Goal: Book appointment/travel/reservation

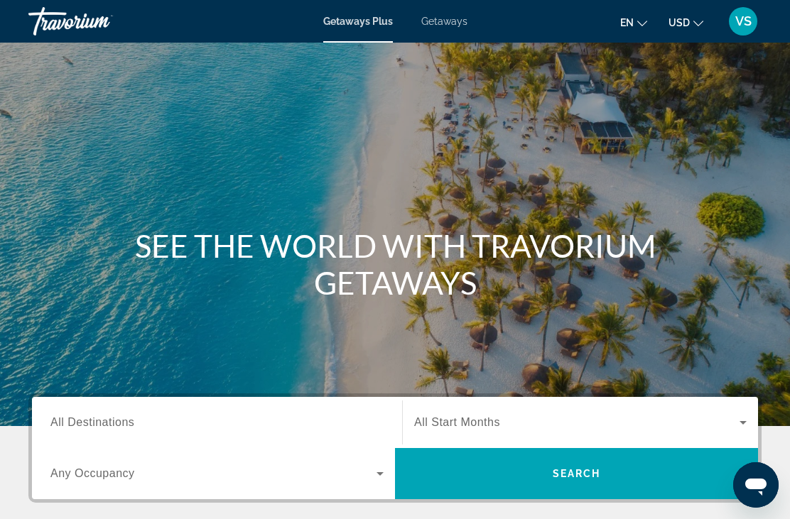
click at [75, 420] on span "All Destinations" at bounding box center [92, 422] width 84 height 12
click at [75, 420] on input "Destination All Destinations" at bounding box center [216, 423] width 333 height 17
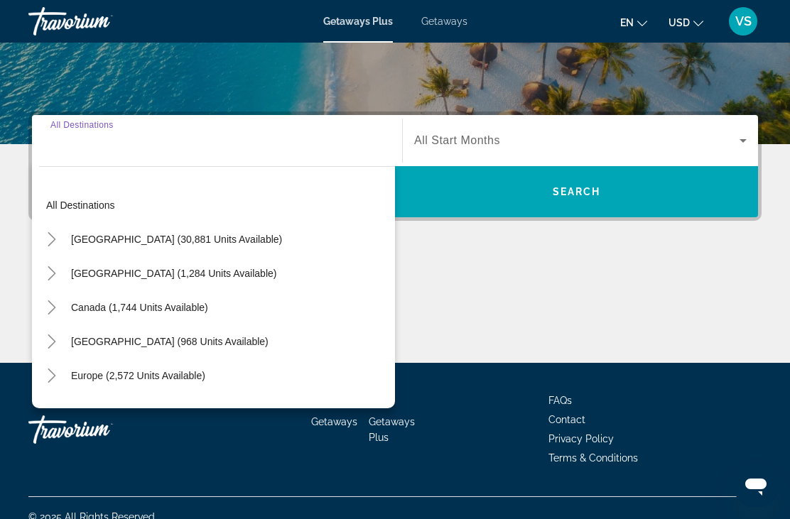
scroll to position [300, 0]
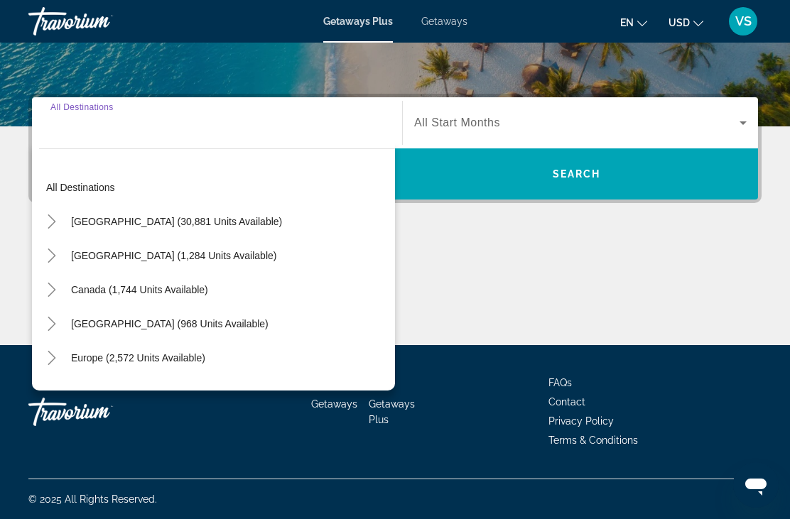
click at [90, 285] on span "Canada (1,744 units available)" at bounding box center [139, 289] width 137 height 11
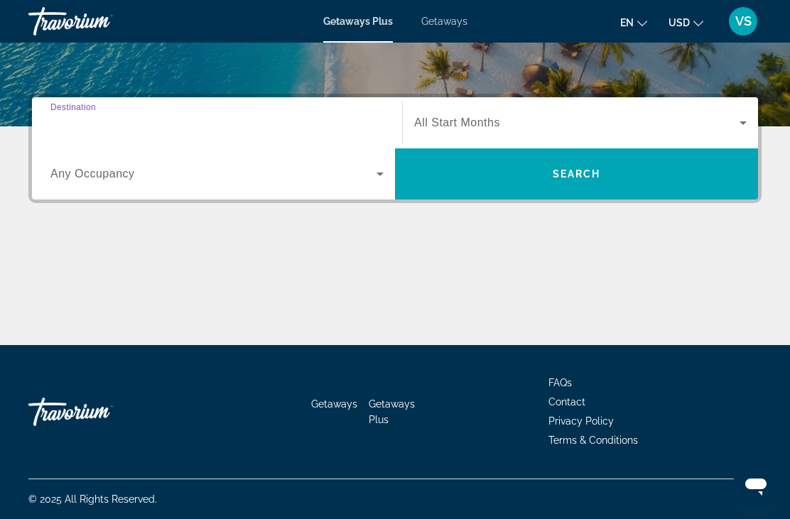
type input "**********"
click at [77, 168] on span "Any Occupancy" at bounding box center [92, 174] width 85 height 12
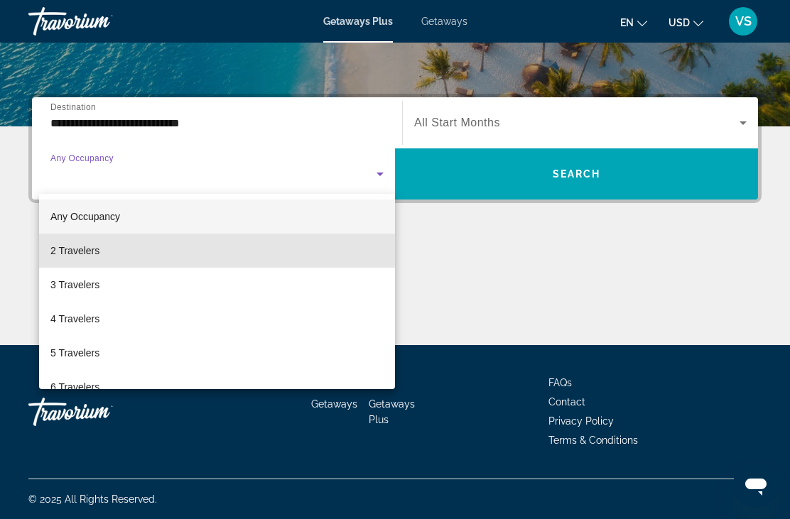
click at [72, 254] on span "2 Travelers" at bounding box center [74, 250] width 49 height 17
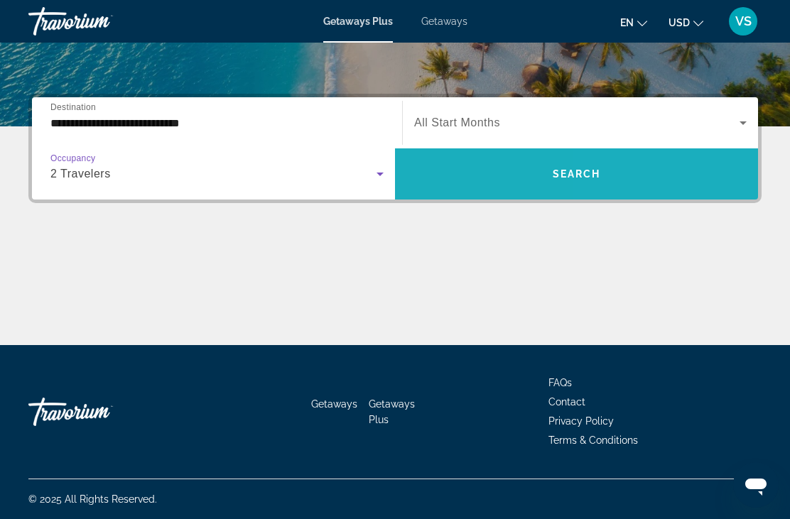
click at [635, 186] on span "Search widget" at bounding box center [576, 174] width 363 height 34
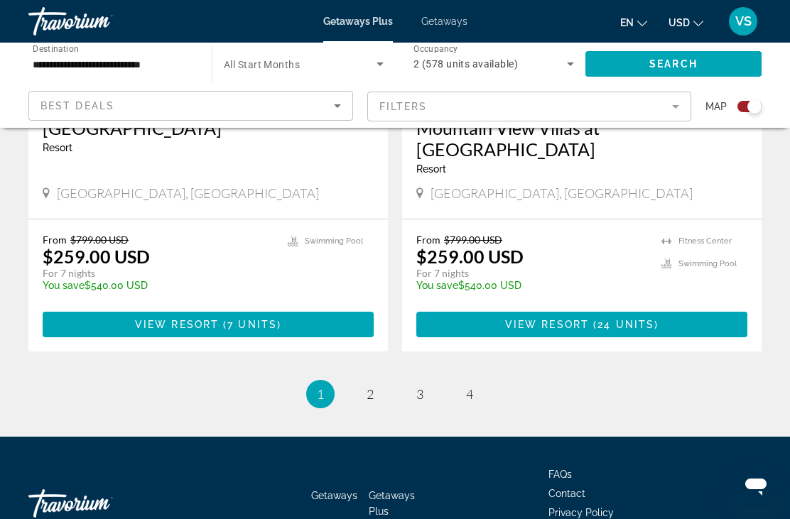
scroll to position [3205, 0]
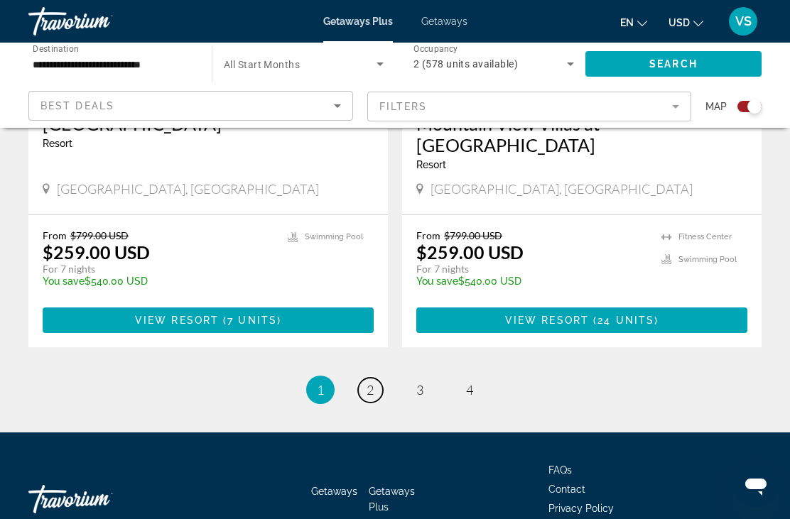
click at [365, 378] on link "page 2" at bounding box center [370, 390] width 25 height 25
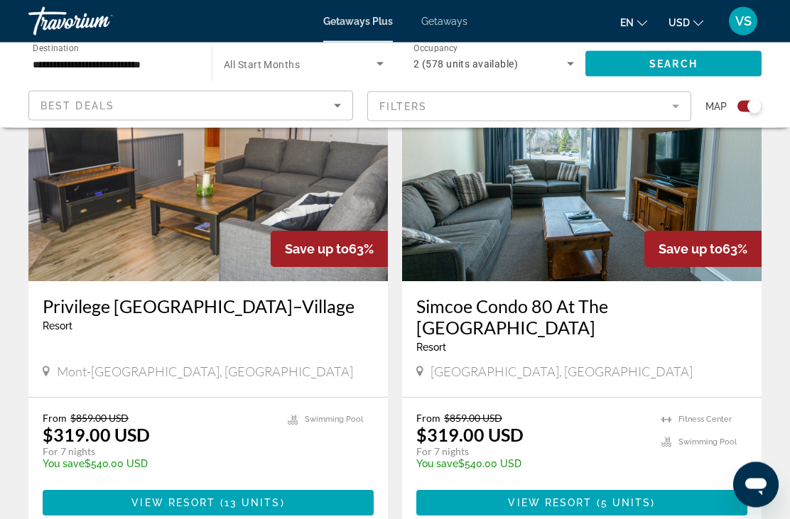
scroll to position [1069, 0]
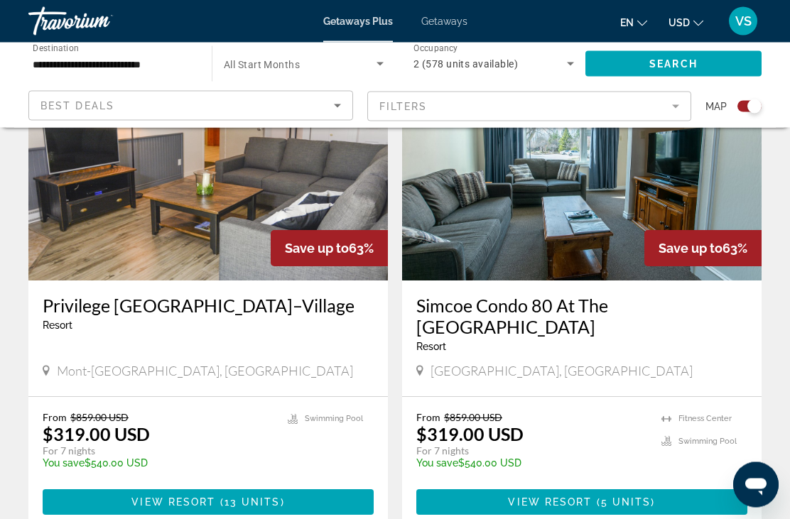
click at [674, 101] on mat-form-field "Filters" at bounding box center [529, 107] width 325 height 30
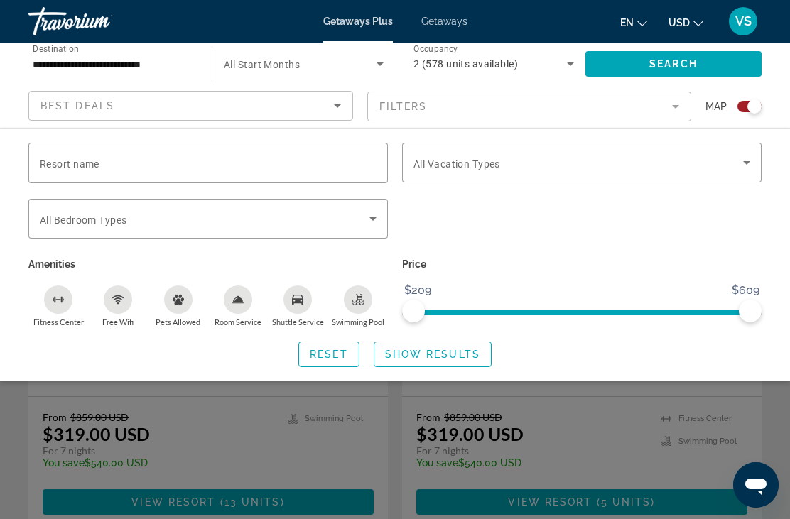
click at [735, 166] on span "Search widget" at bounding box center [579, 162] width 330 height 17
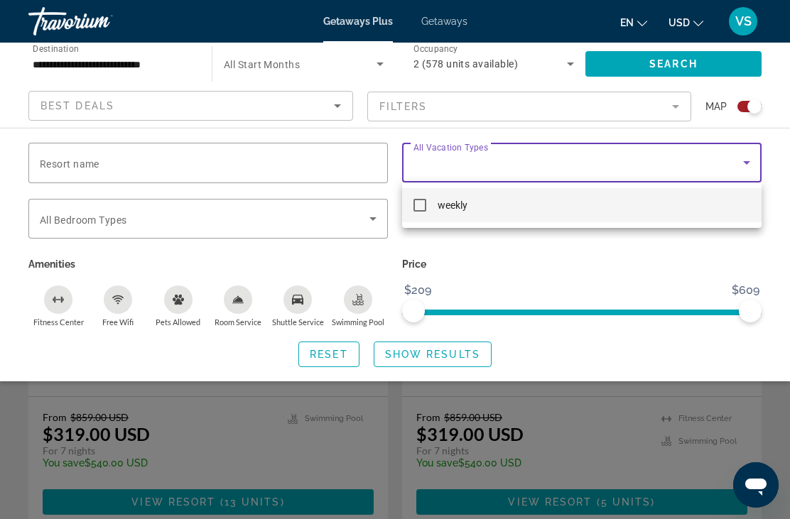
click at [126, 183] on div at bounding box center [395, 259] width 790 height 519
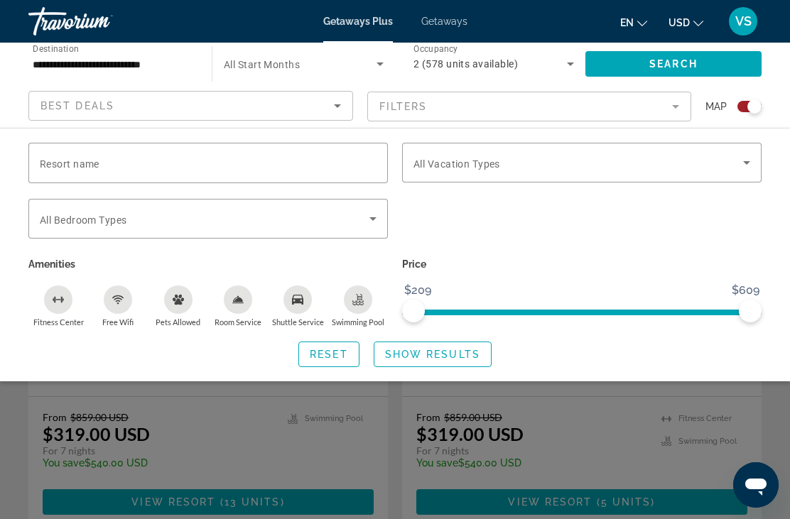
click at [188, 156] on input "Resort name" at bounding box center [208, 163] width 337 height 17
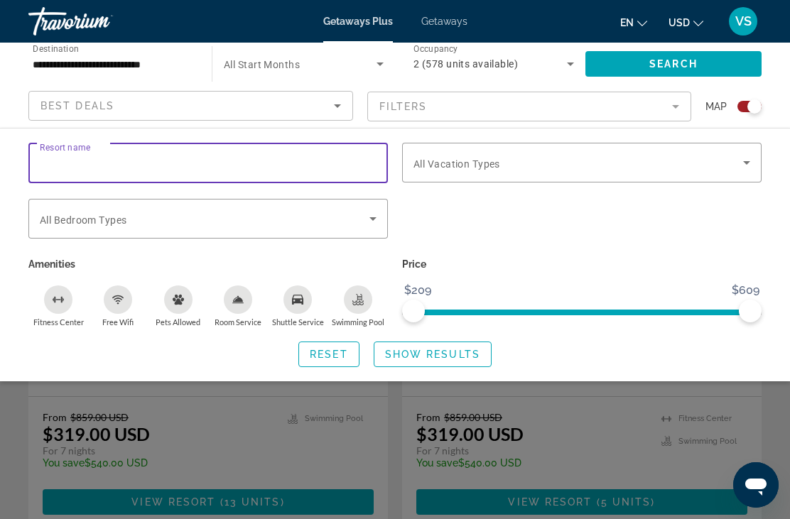
scroll to position [1069, 0]
click at [59, 164] on input "**********" at bounding box center [208, 163] width 337 height 17
type input "**********"
click at [662, 236] on div "Search widget" at bounding box center [582, 226] width 374 height 55
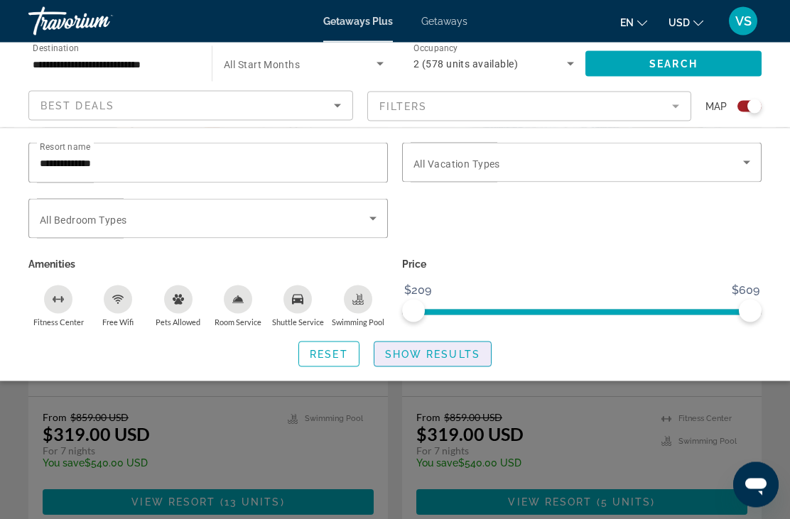
click at [444, 350] on span "Show Results" at bounding box center [432, 354] width 95 height 11
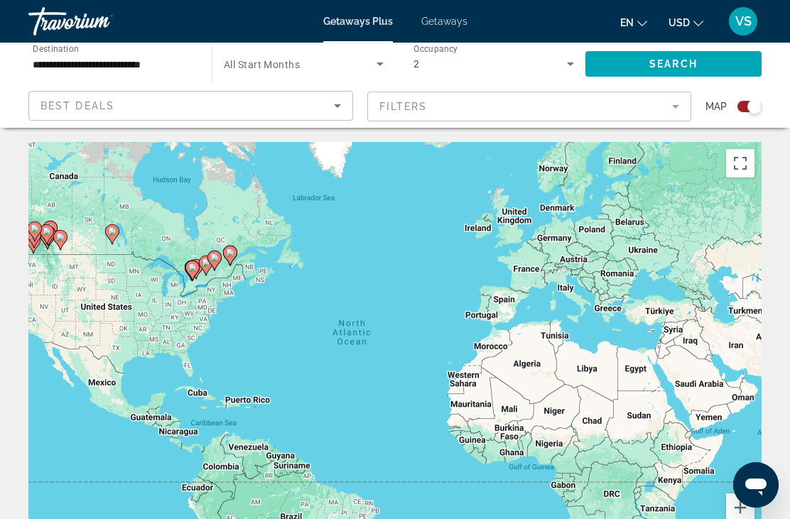
click at [206, 259] on image "Main content" at bounding box center [206, 263] width 9 height 9
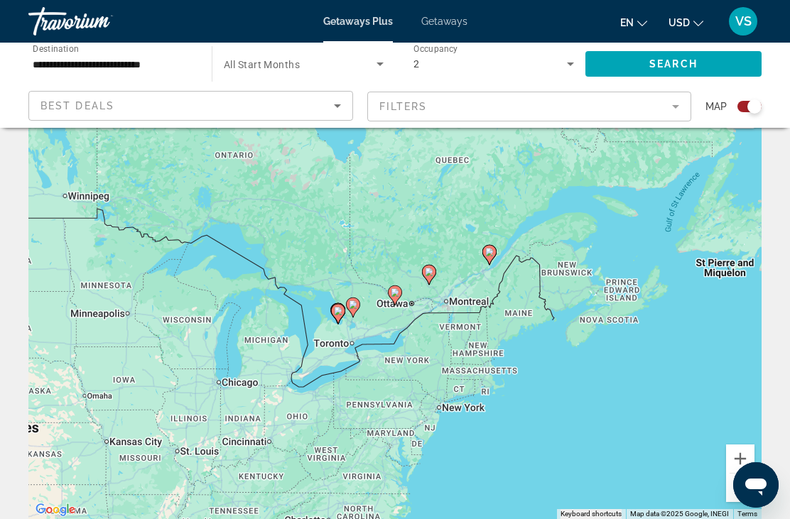
type input "**********"
click at [340, 311] on image "Main content" at bounding box center [338, 311] width 9 height 9
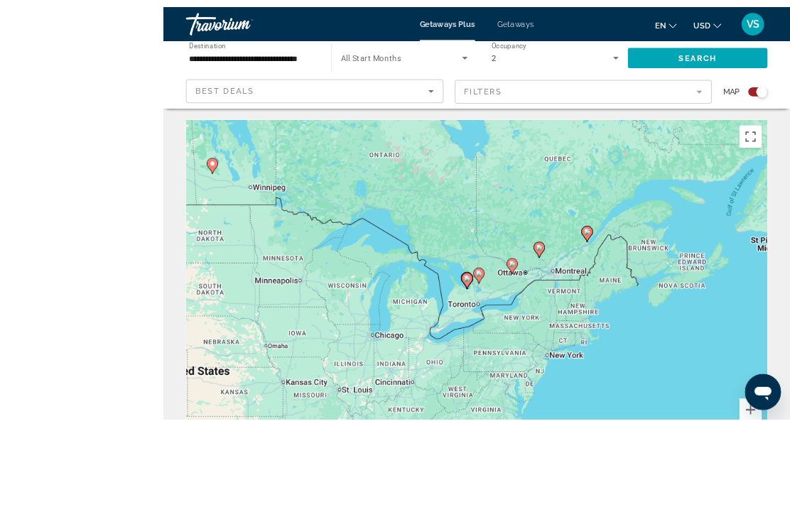
scroll to position [161, 0]
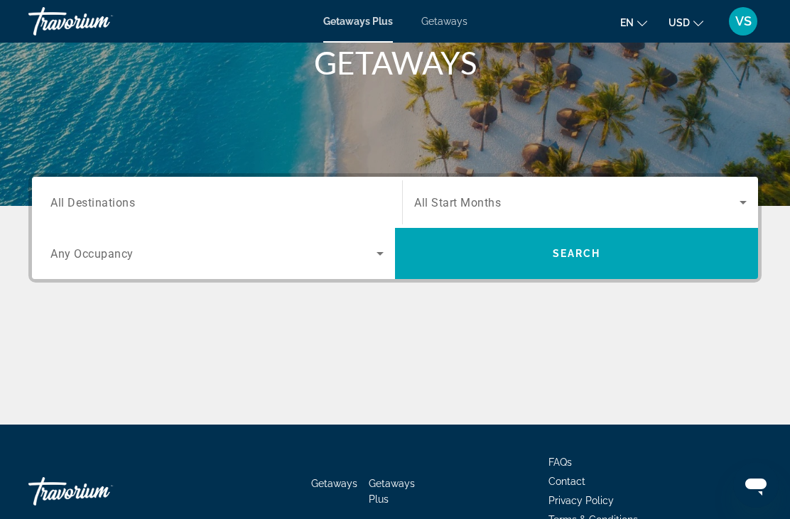
scroll to position [254, 0]
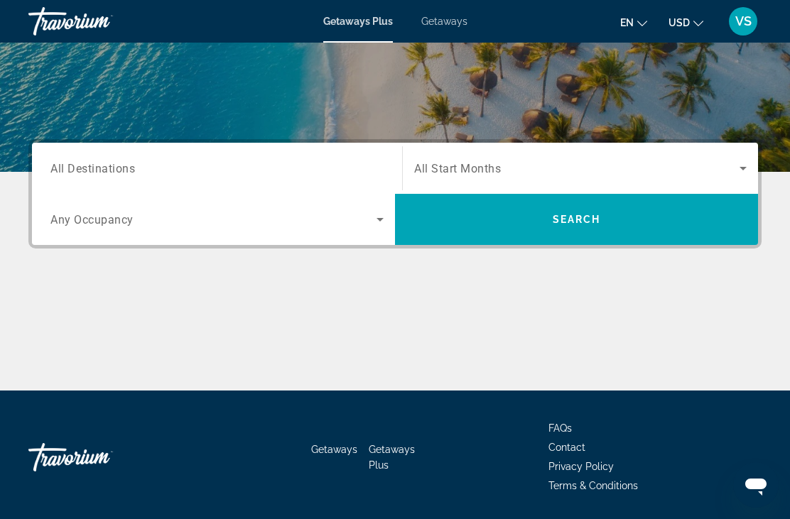
click at [77, 175] on span "All Destinations" at bounding box center [92, 168] width 85 height 14
click at [77, 175] on input "Destination All Destinations" at bounding box center [216, 169] width 333 height 17
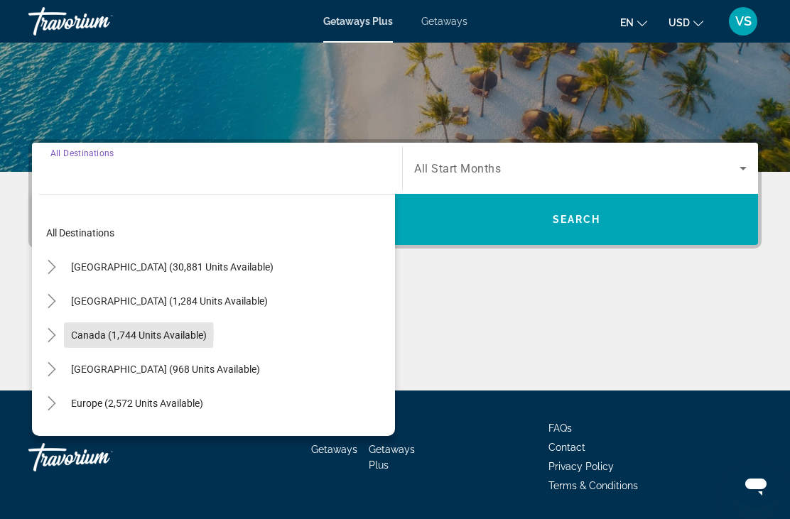
click at [87, 335] on span "Canada (1,744 units available)" at bounding box center [139, 335] width 136 height 11
type input "**********"
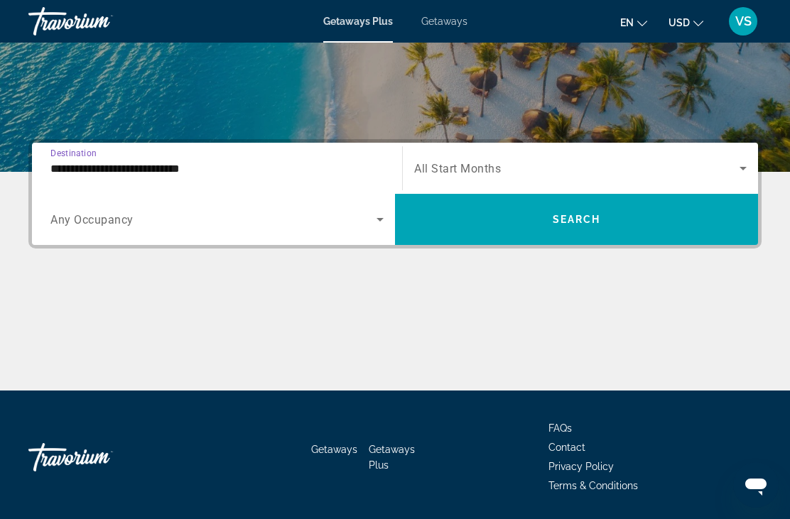
click at [63, 221] on span "Any Occupancy" at bounding box center [91, 220] width 83 height 14
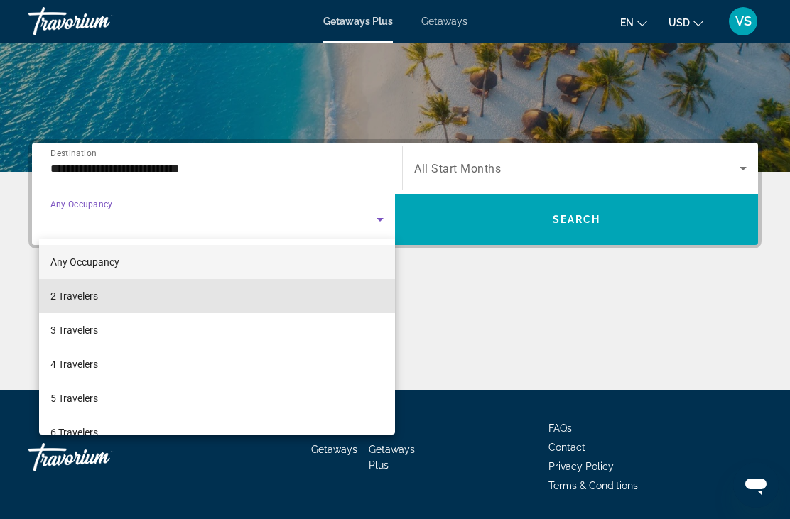
click at [70, 294] on span "2 Travelers" at bounding box center [74, 296] width 48 height 17
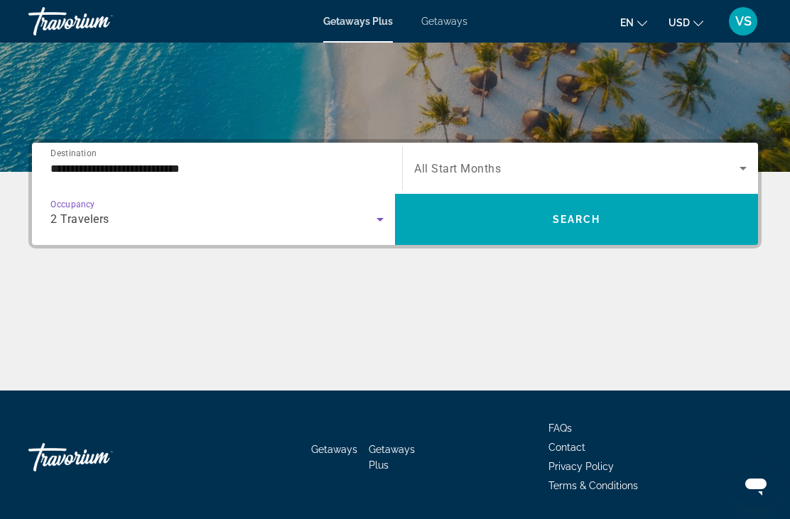
click at [640, 221] on span "Search widget" at bounding box center [576, 220] width 363 height 34
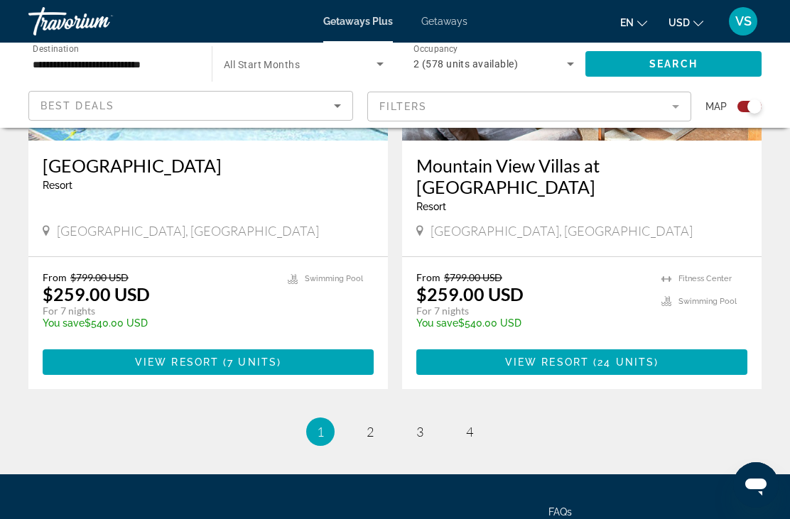
scroll to position [3205, 0]
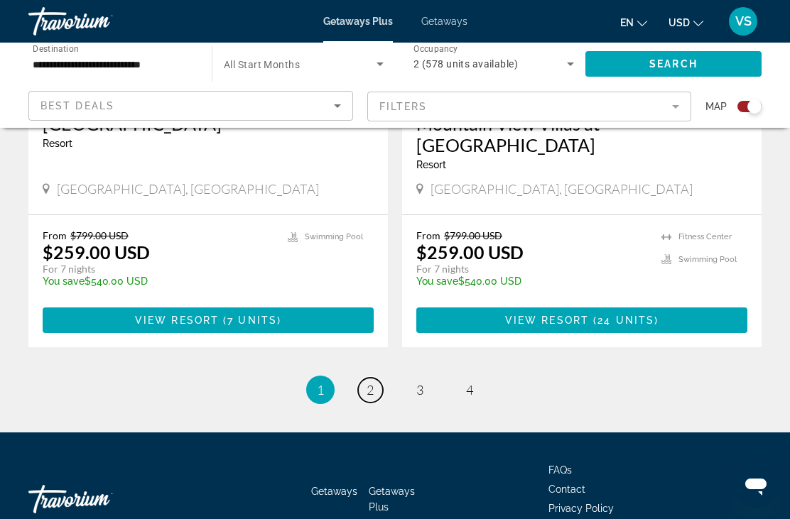
click at [365, 378] on link "page 2" at bounding box center [370, 390] width 25 height 25
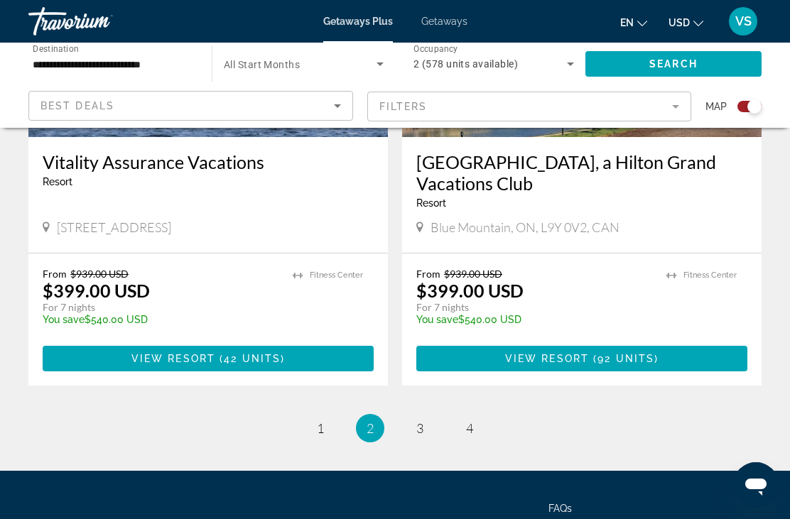
scroll to position [3269, 0]
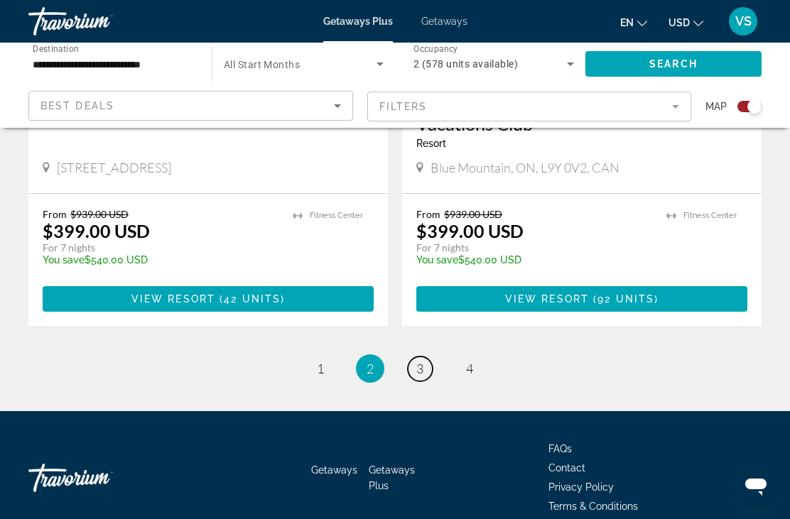
click at [425, 357] on link "page 3" at bounding box center [420, 369] width 25 height 25
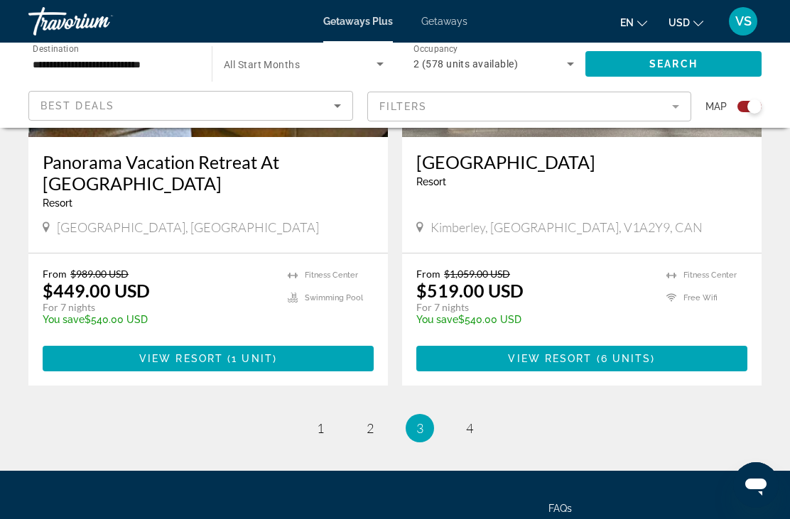
scroll to position [3227, 0]
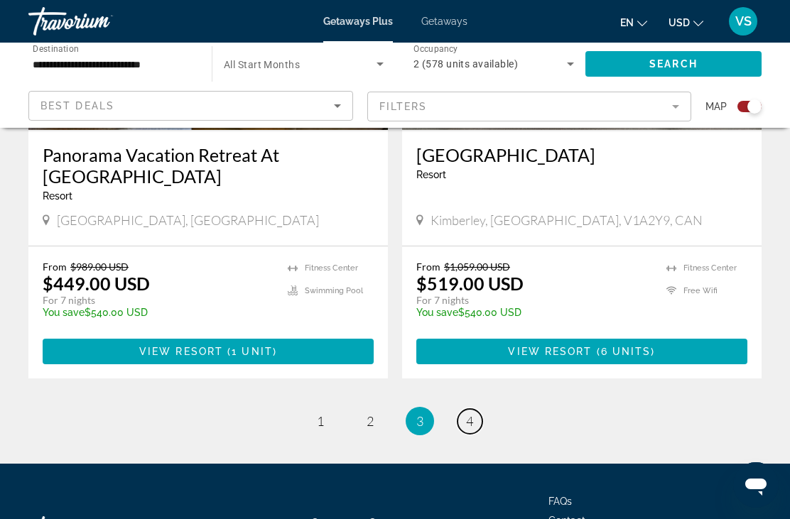
click at [473, 414] on span "4" at bounding box center [469, 422] width 7 height 16
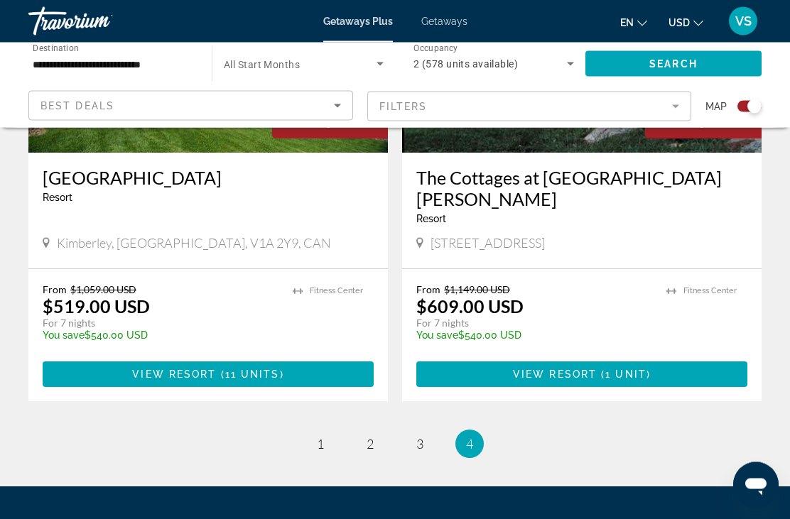
scroll to position [768, 0]
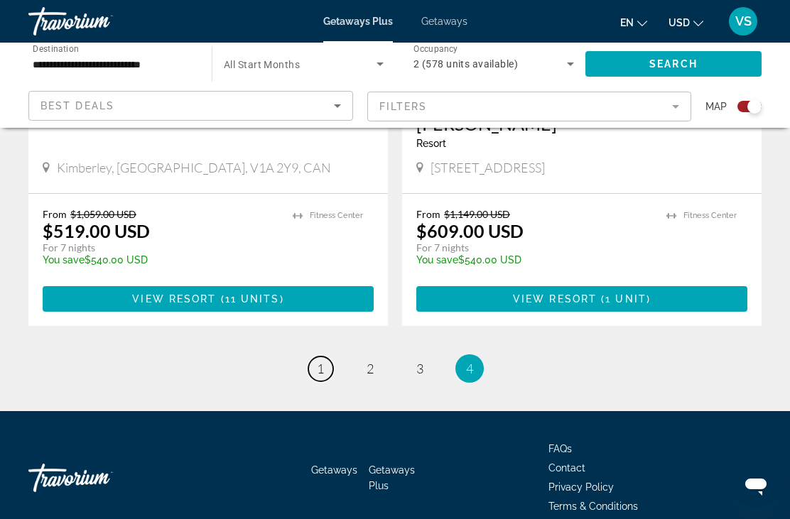
click at [328, 357] on link "page 1" at bounding box center [320, 369] width 25 height 25
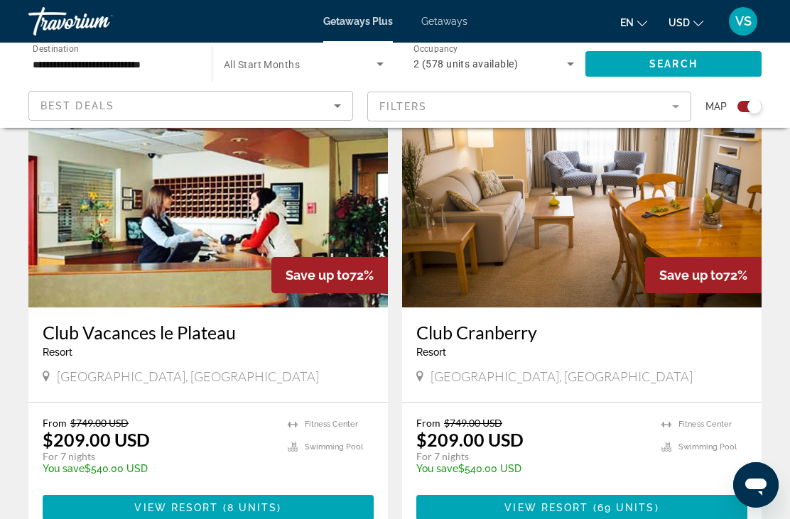
scroll to position [536, 0]
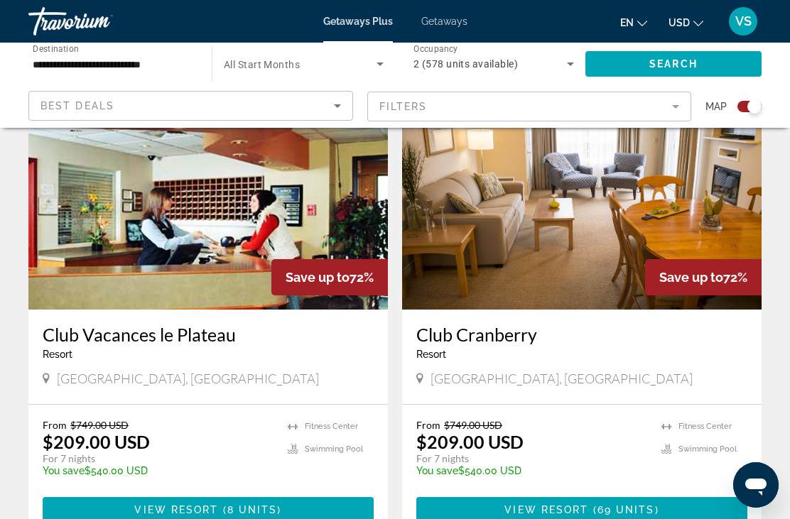
click at [110, 339] on h3 "Club Vacances le Plateau" at bounding box center [208, 334] width 331 height 21
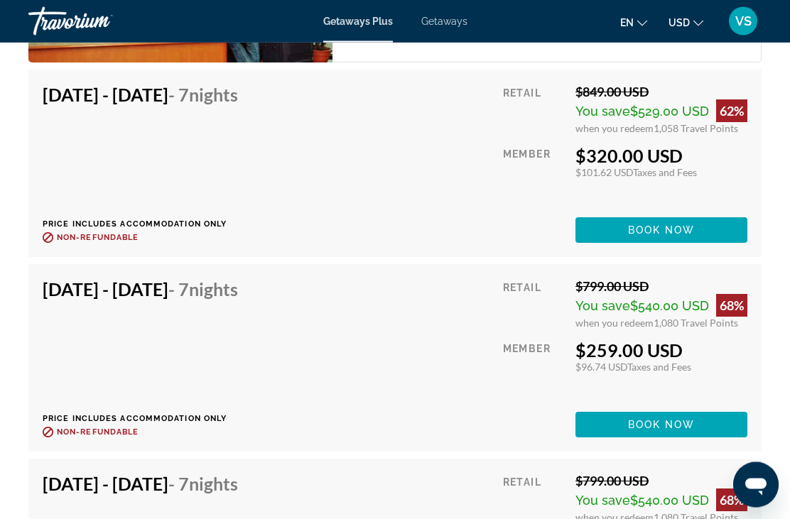
scroll to position [2569, 0]
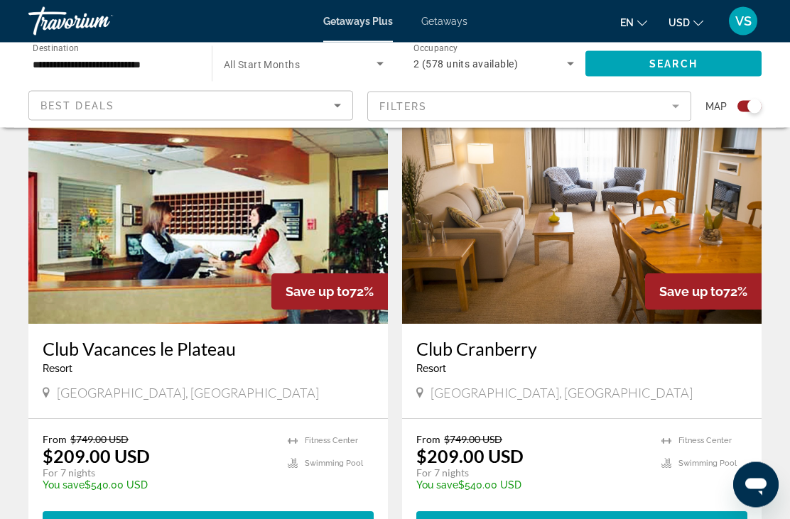
scroll to position [522, 0]
click at [342, 108] on icon "Sort by" at bounding box center [337, 105] width 17 height 17
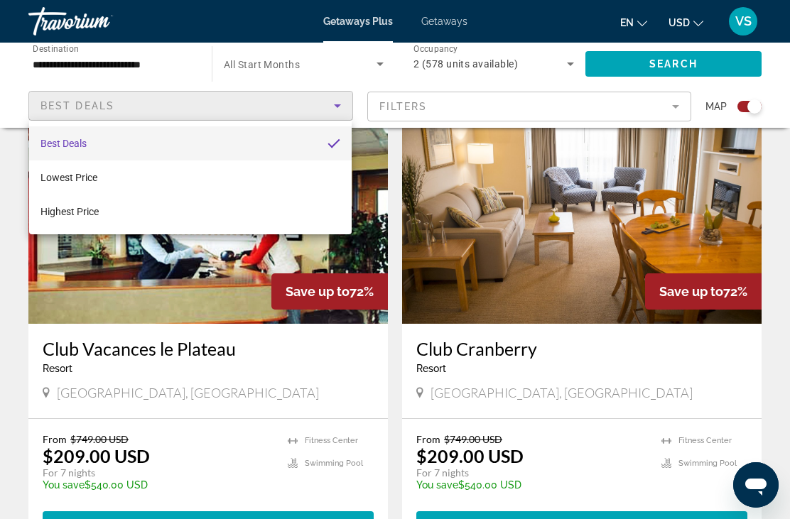
click at [459, 195] on div at bounding box center [395, 259] width 790 height 519
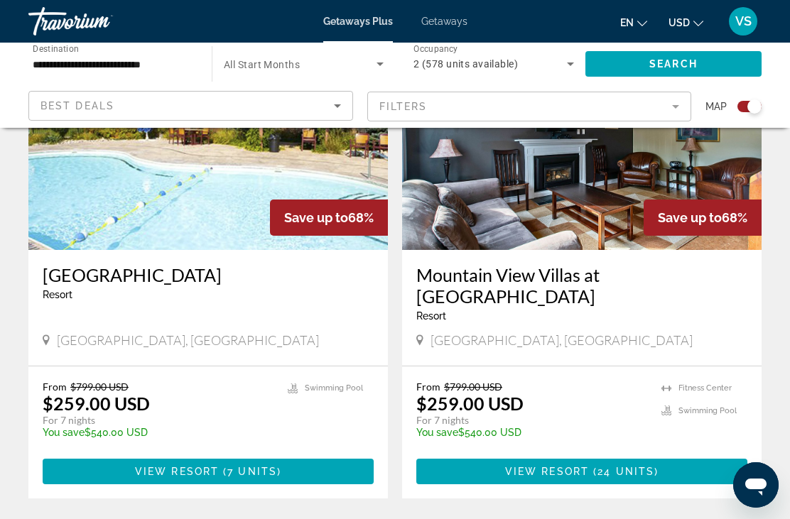
scroll to position [3098, 0]
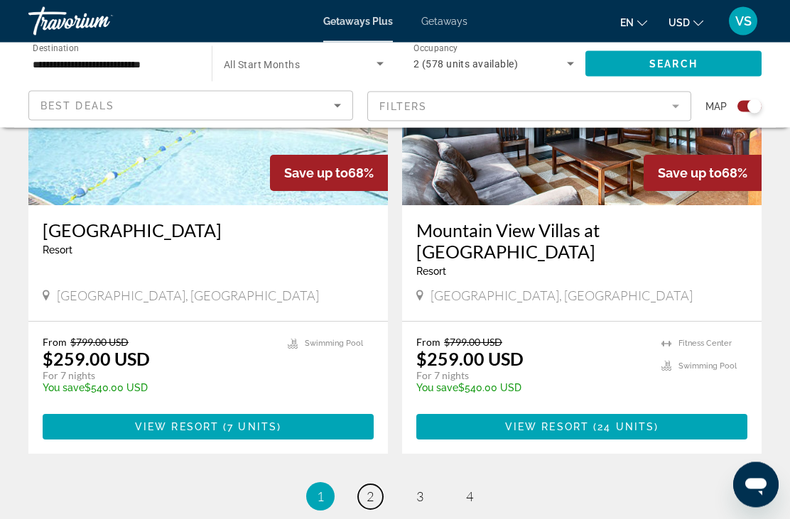
click at [376, 485] on link "page 2" at bounding box center [370, 497] width 25 height 25
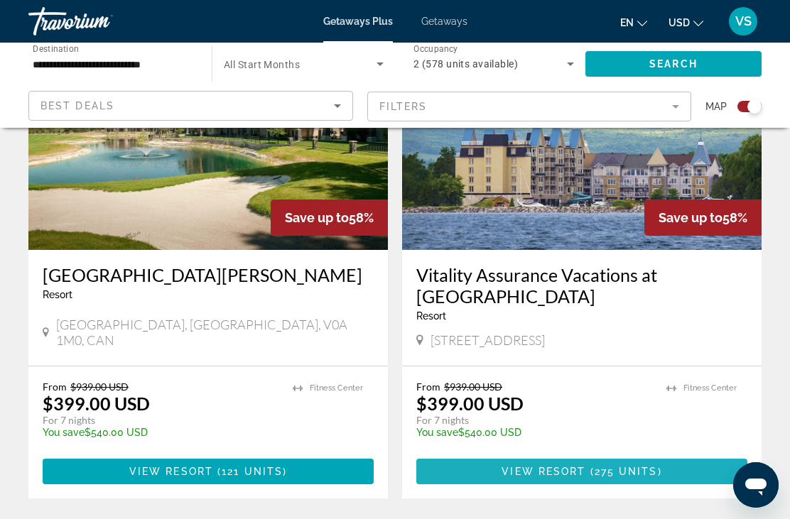
scroll to position [2087, 0]
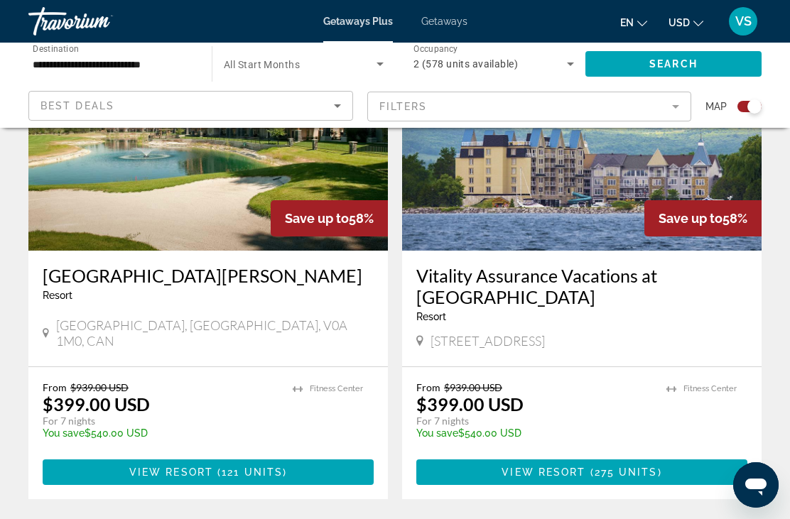
click at [583, 161] on img "Main content" at bounding box center [582, 136] width 360 height 227
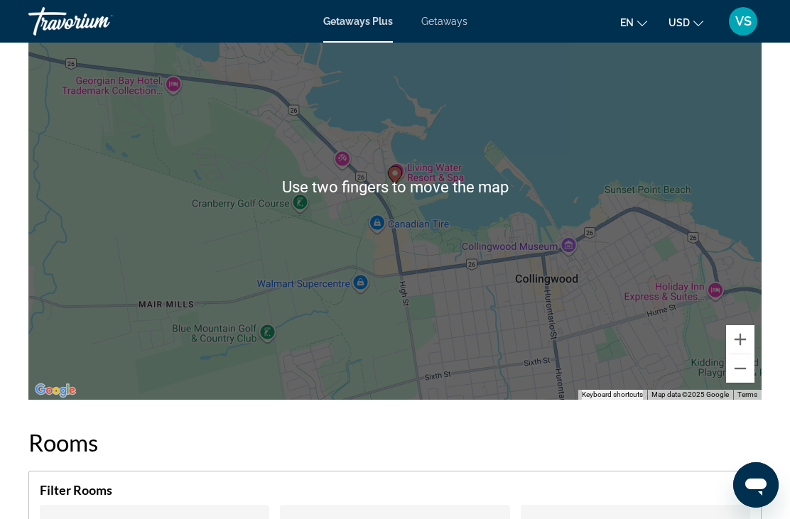
scroll to position [1781, 0]
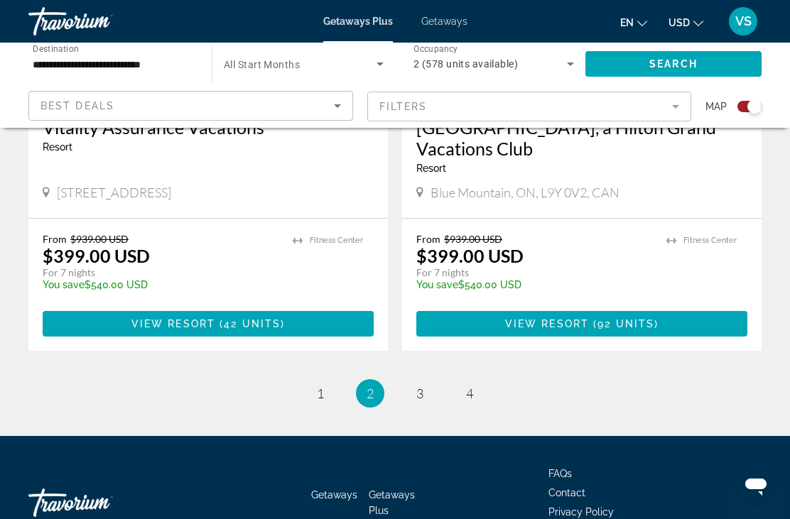
scroll to position [3269, 0]
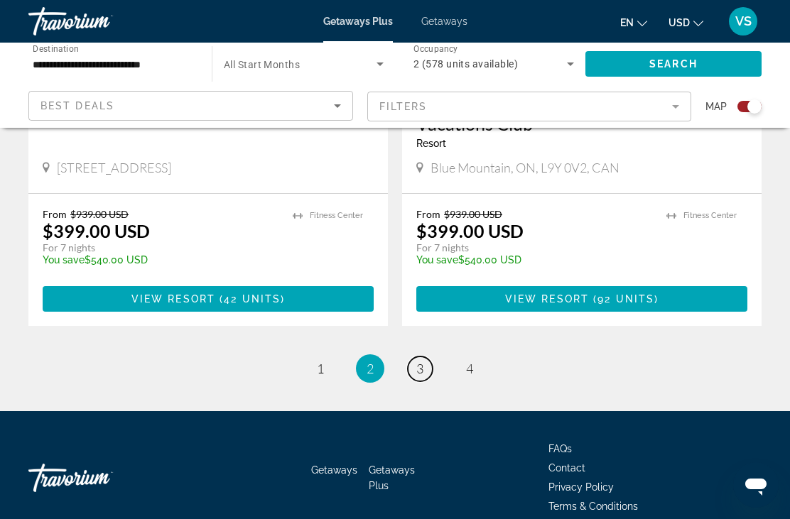
click at [431, 357] on link "page 3" at bounding box center [420, 369] width 25 height 25
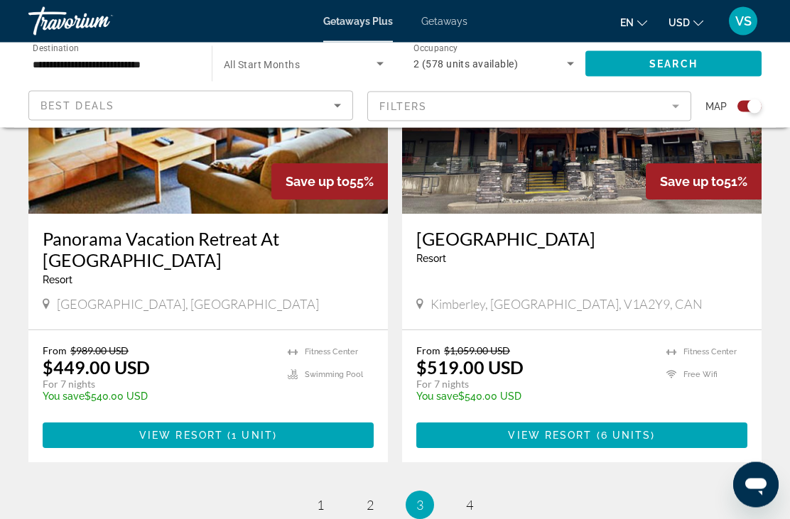
scroll to position [3144, 0]
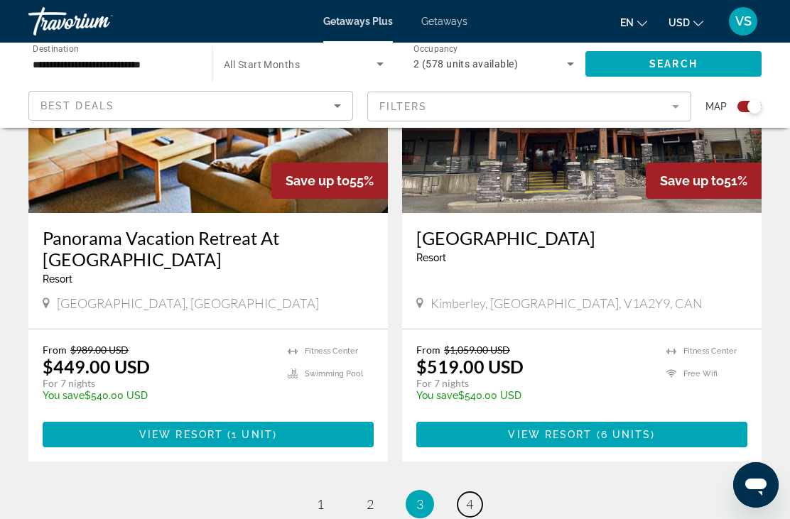
click at [473, 497] on span "4" at bounding box center [469, 505] width 7 height 16
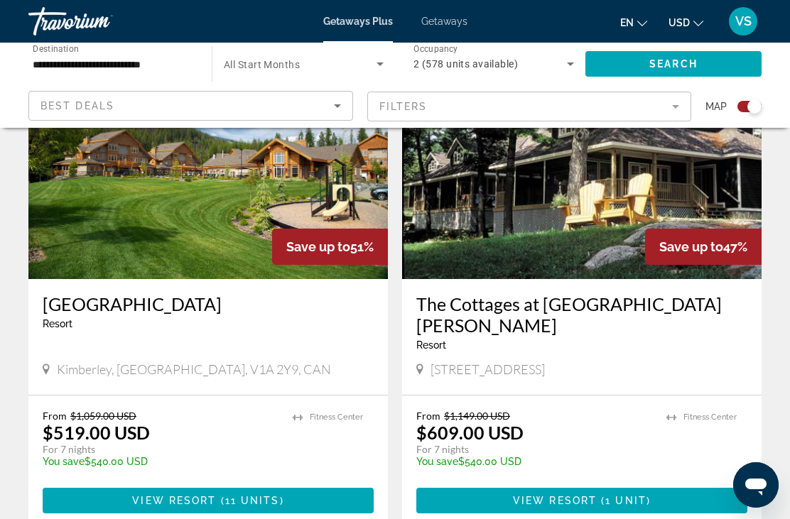
scroll to position [566, 0]
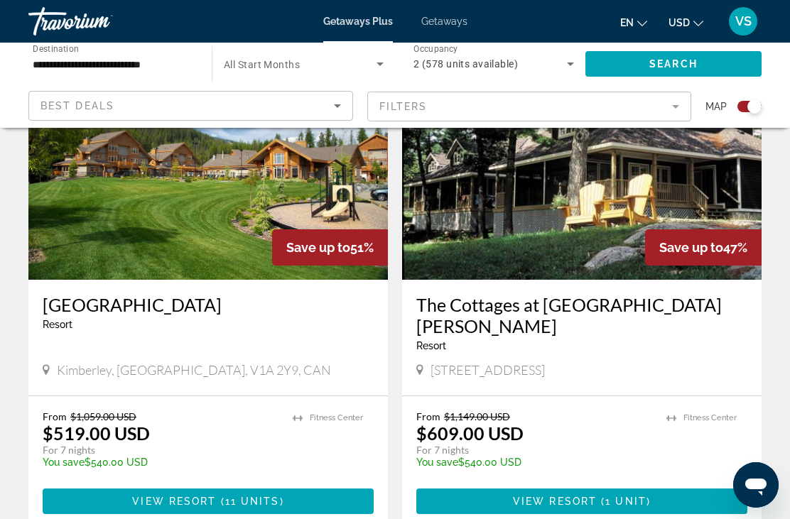
click at [583, 200] on img "Main content" at bounding box center [582, 166] width 360 height 227
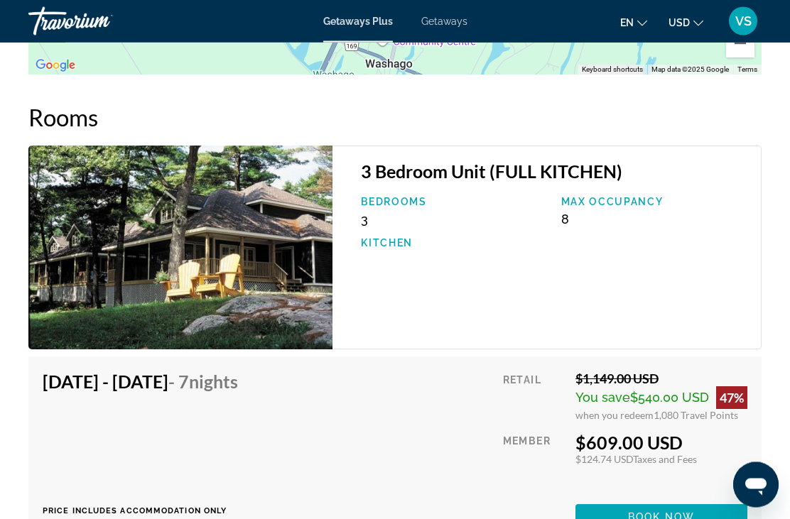
scroll to position [2170, 0]
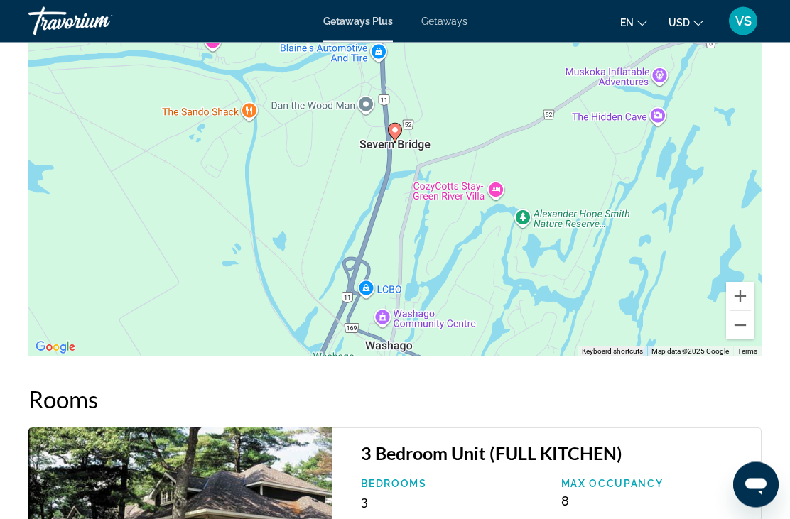
click at [398, 144] on gmp-advanced-marker "Main content" at bounding box center [395, 133] width 14 height 21
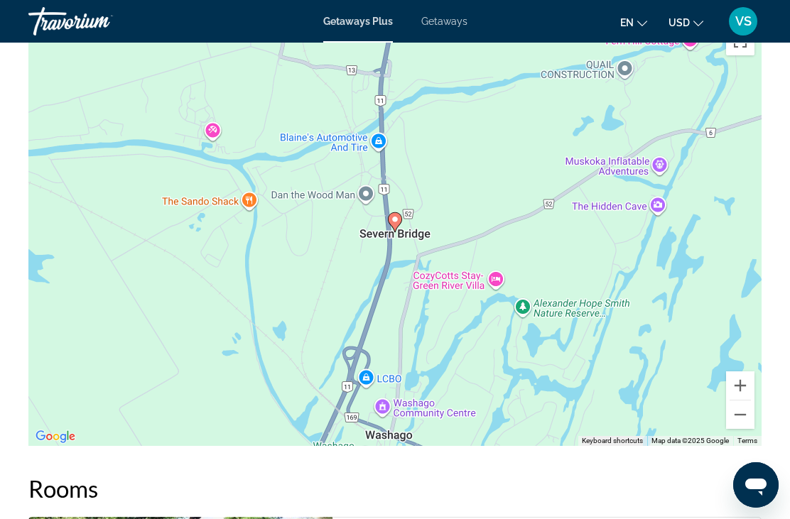
click at [391, 213] on icon "Main content" at bounding box center [395, 222] width 13 height 18
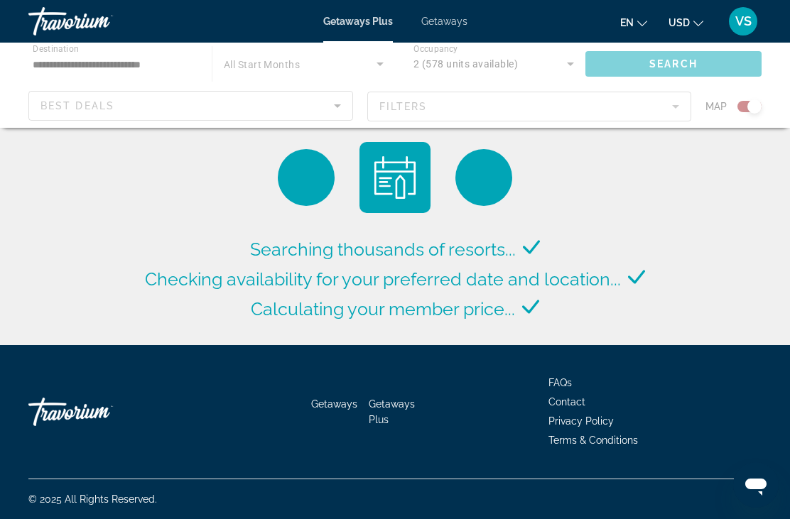
click at [339, 104] on div "Main content" at bounding box center [395, 85] width 790 height 85
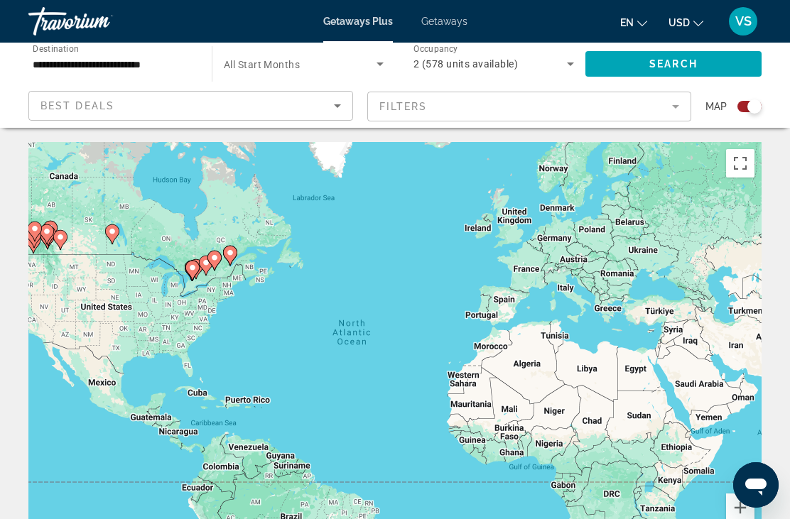
click at [337, 112] on icon "Sort by" at bounding box center [337, 105] width 17 height 17
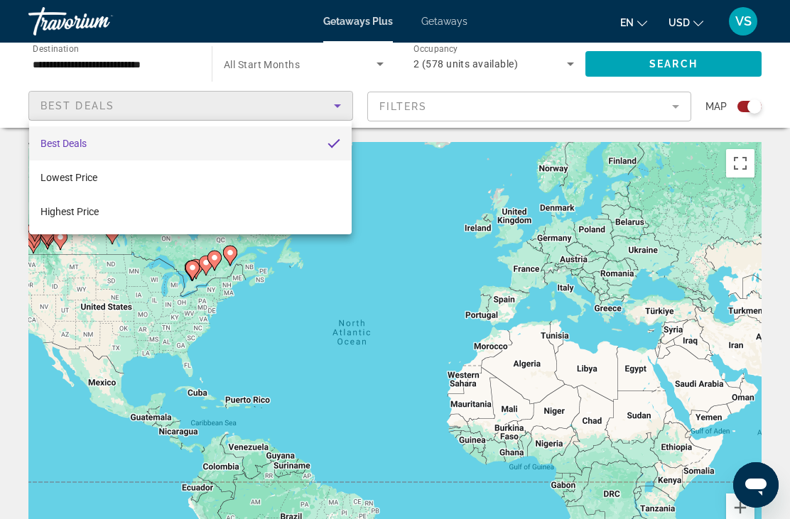
click at [331, 70] on div at bounding box center [395, 259] width 790 height 519
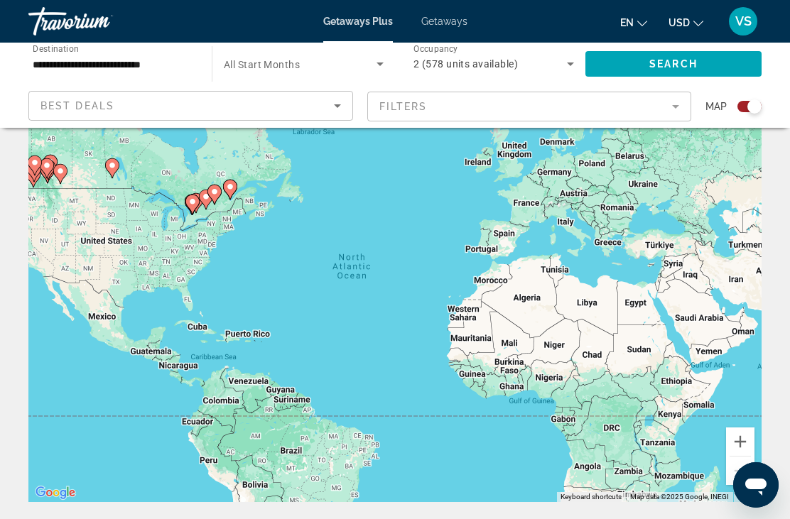
scroll to position [64, 0]
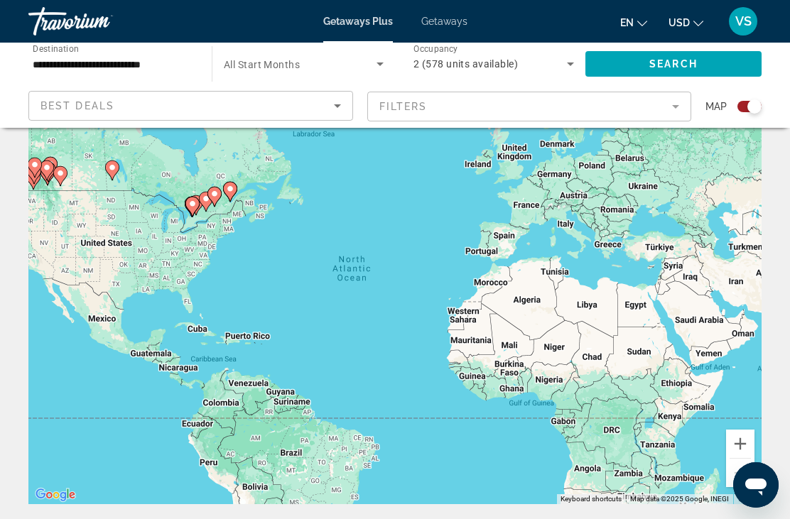
click at [668, 109] on mat-form-field "Filters" at bounding box center [529, 107] width 325 height 30
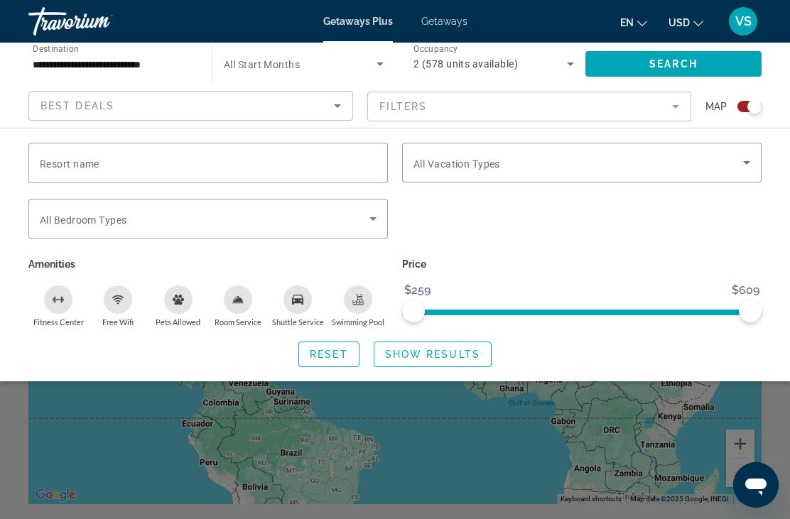
click at [352, 101] on div "Best Deals" at bounding box center [190, 106] width 323 height 28
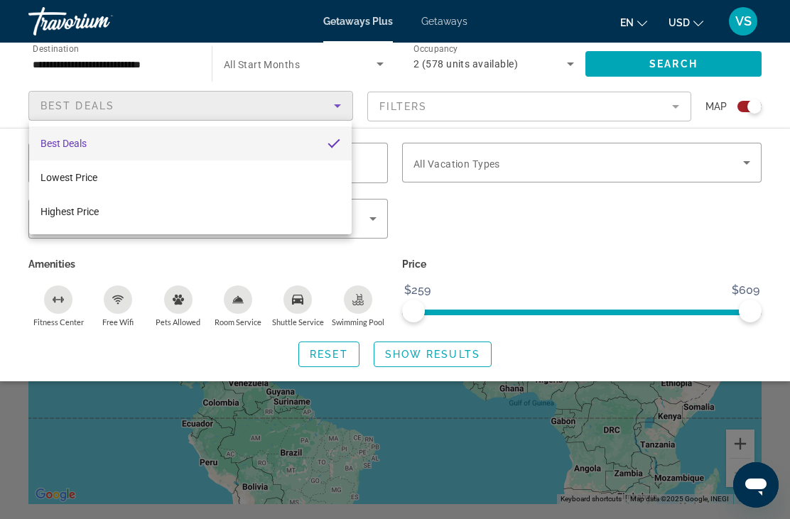
click at [49, 102] on div at bounding box center [395, 259] width 790 height 519
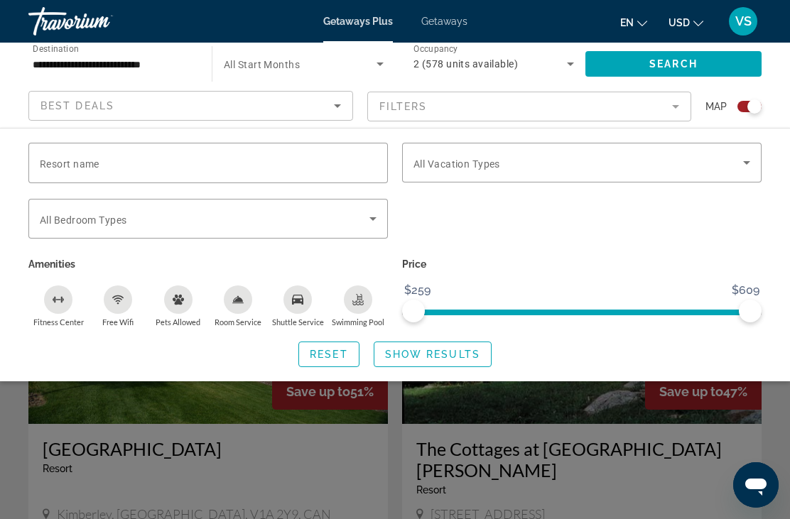
scroll to position [470, 0]
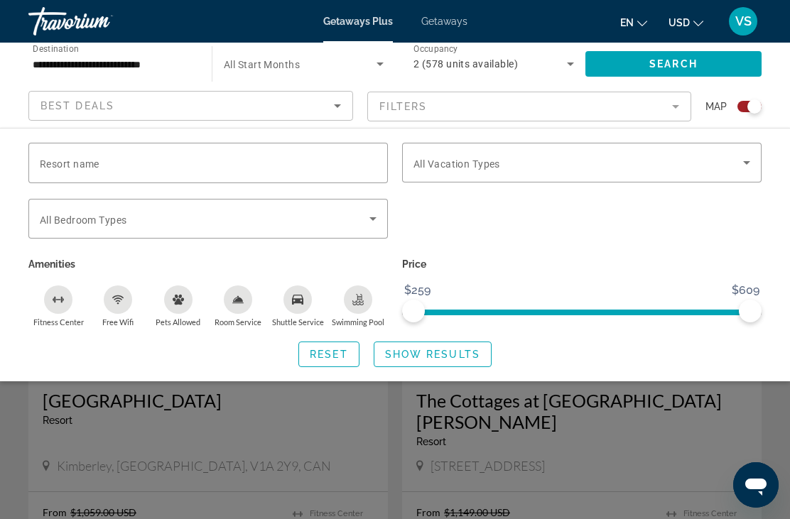
click at [335, 349] on span "Reset" at bounding box center [329, 354] width 38 height 11
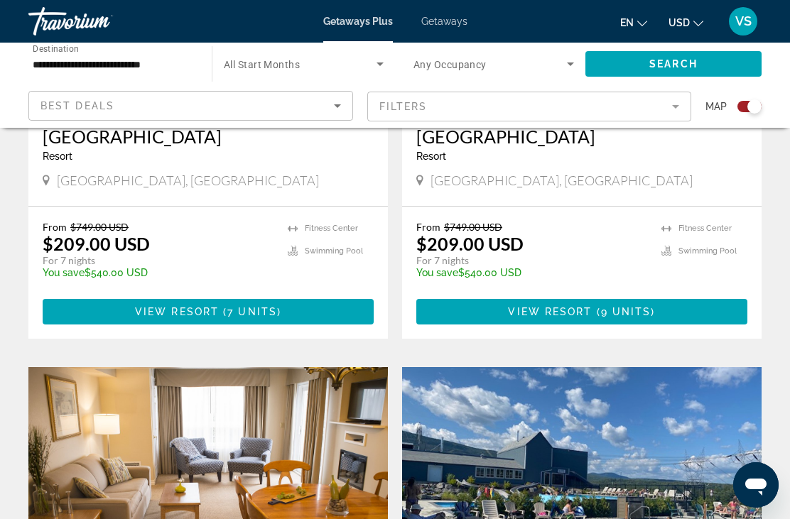
scroll to position [750, 0]
